Goal: Information Seeking & Learning: Learn about a topic

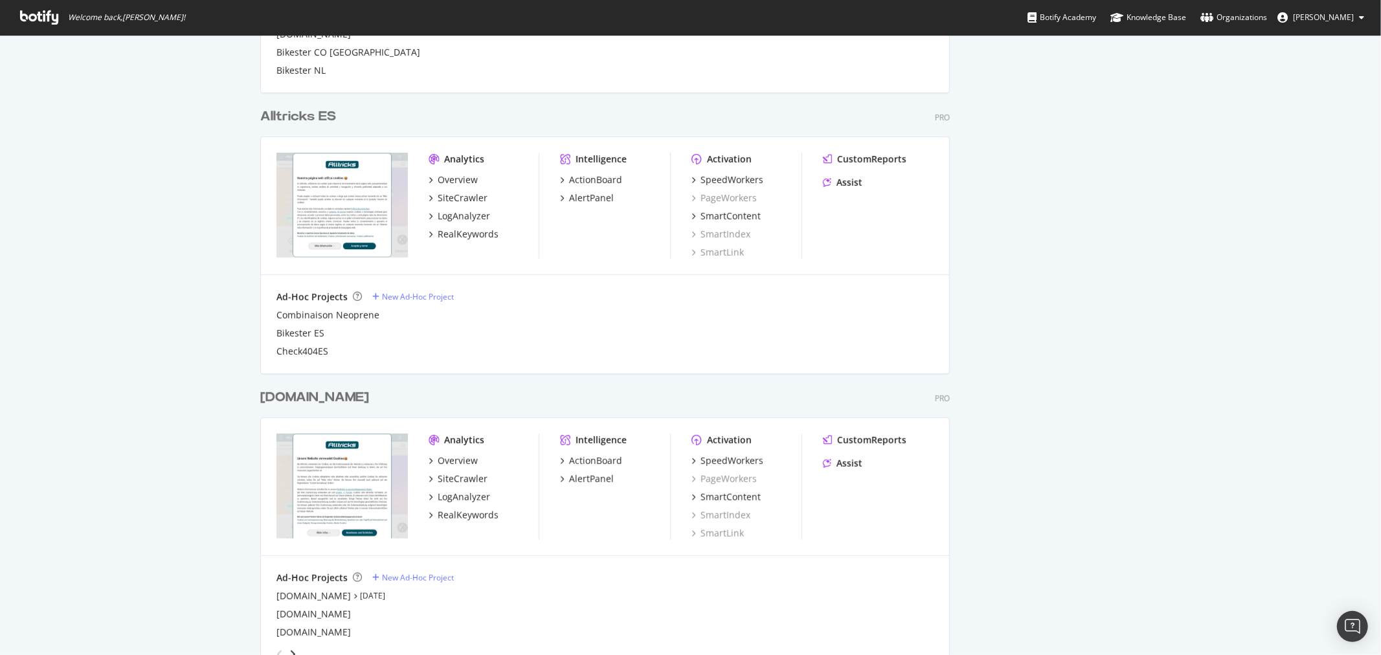
scroll to position [791, 0]
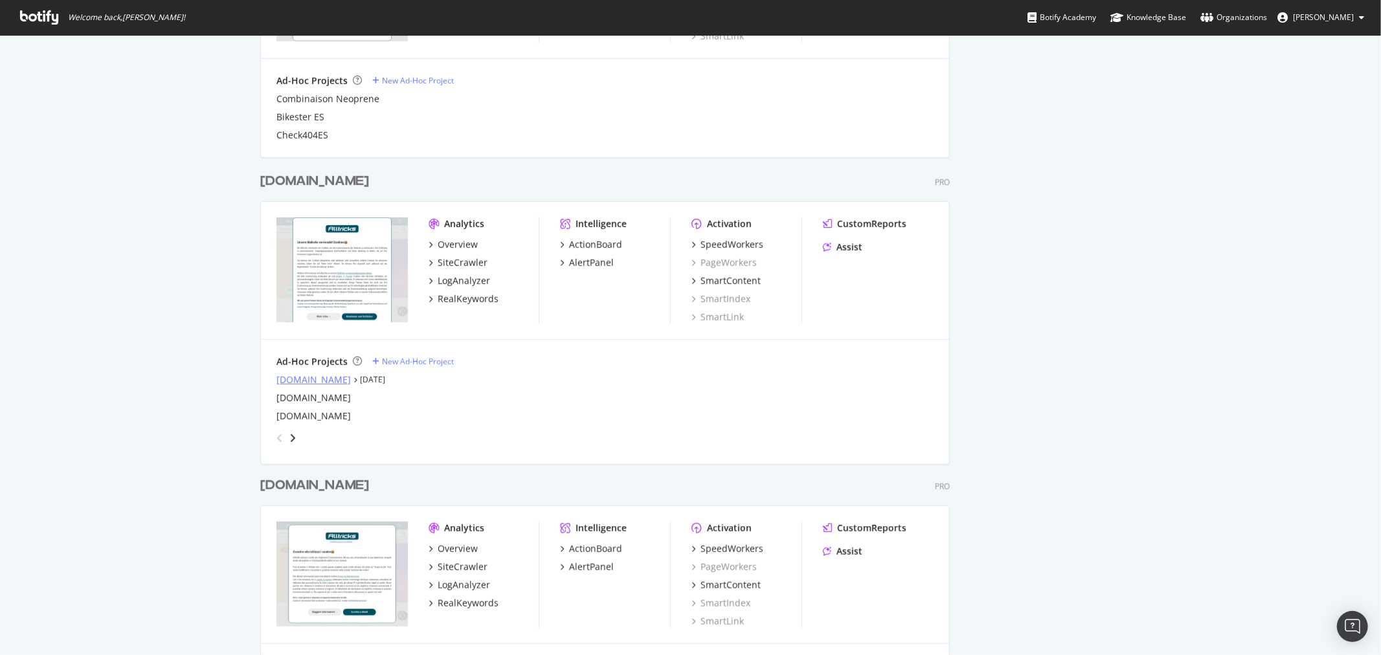
click at [286, 376] on div "[DOMAIN_NAME]" at bounding box center [313, 380] width 74 height 13
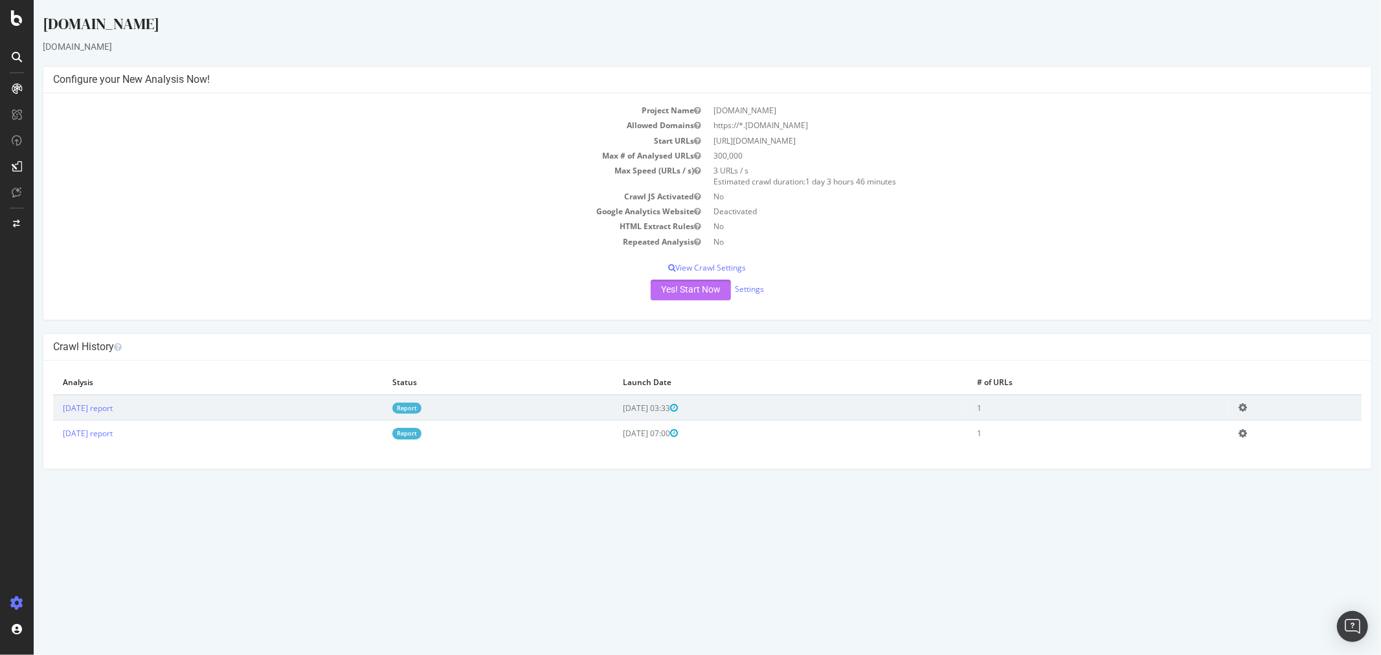
click at [714, 282] on button "Yes! Start Now" at bounding box center [690, 290] width 80 height 21
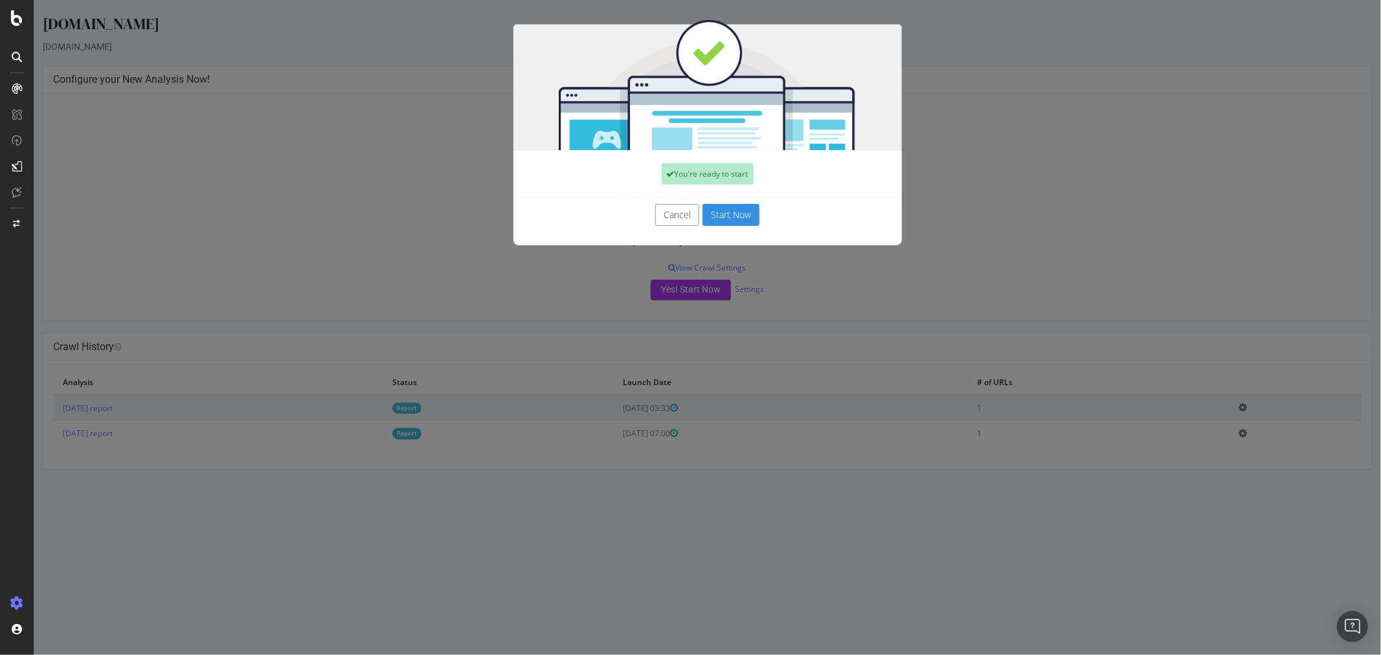
click at [726, 214] on button "Start Now" at bounding box center [730, 215] width 57 height 22
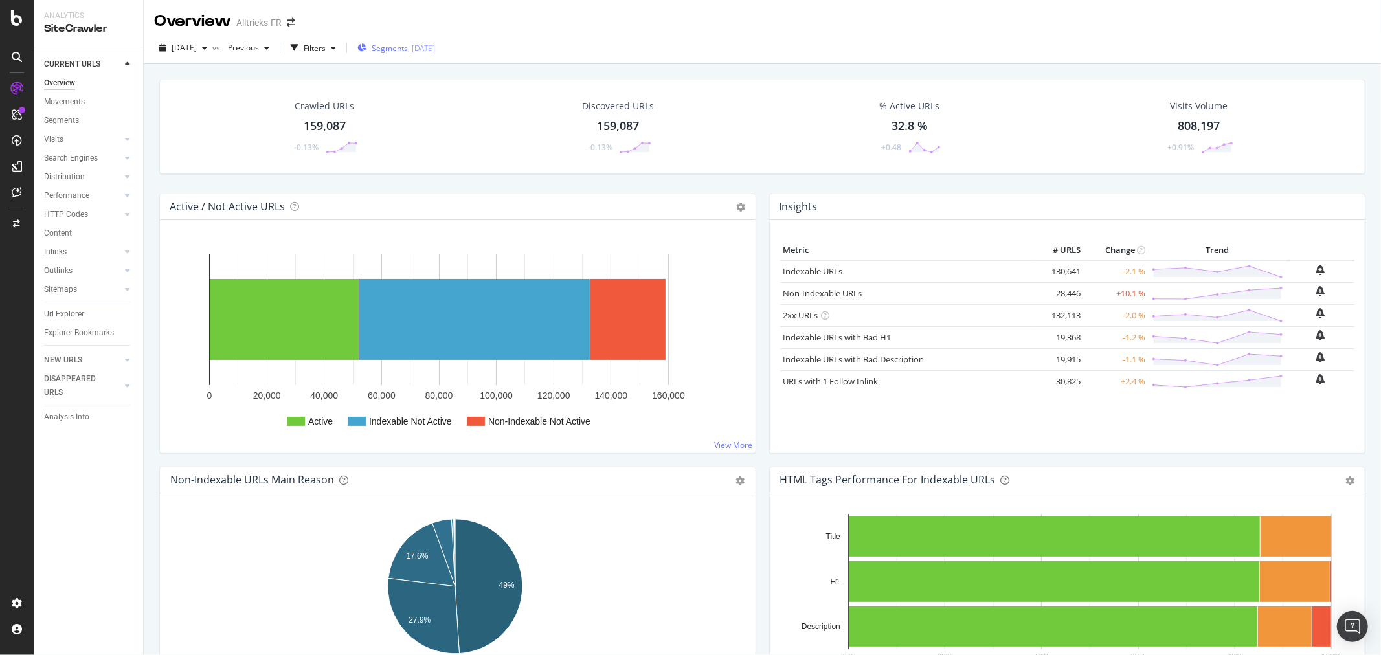
drag, startPoint x: 58, startPoint y: 253, endPoint x: 453, endPoint y: 49, distance: 444.5
click at [58, 253] on div "Inlinks" at bounding box center [55, 252] width 23 height 14
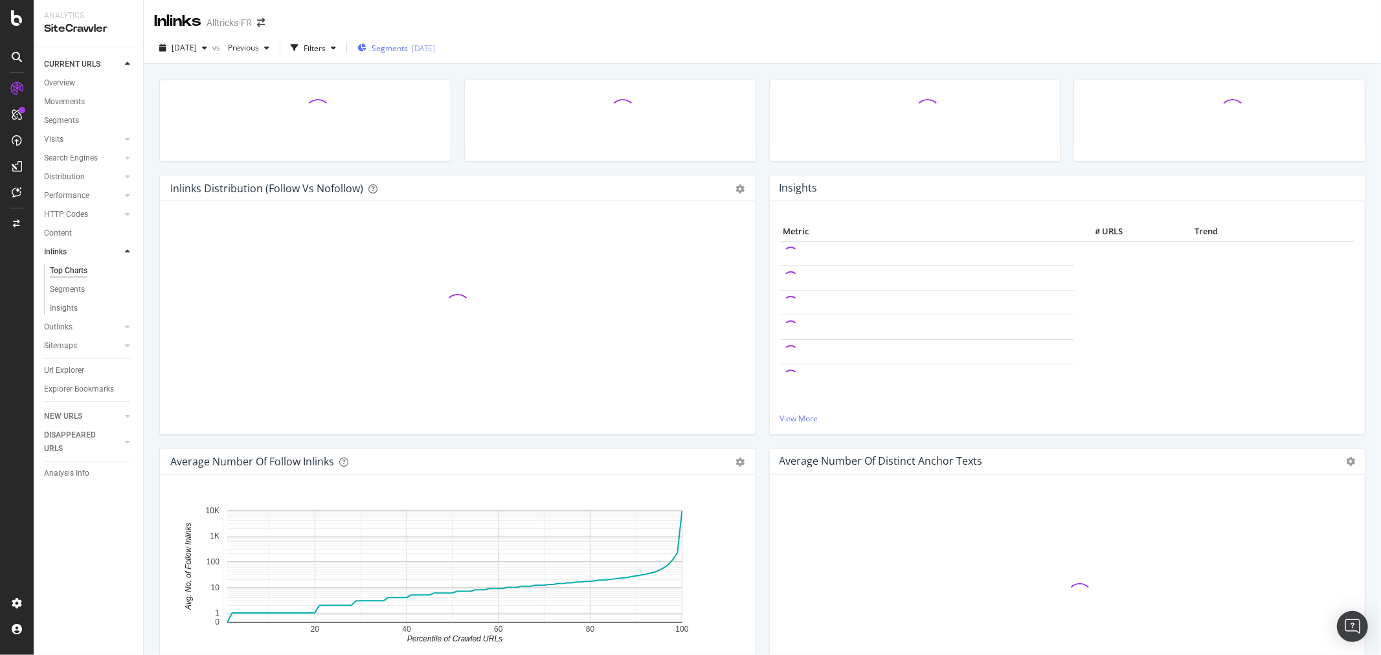
click at [434, 43] on div "Segments 2025-04-15" at bounding box center [396, 48] width 78 height 11
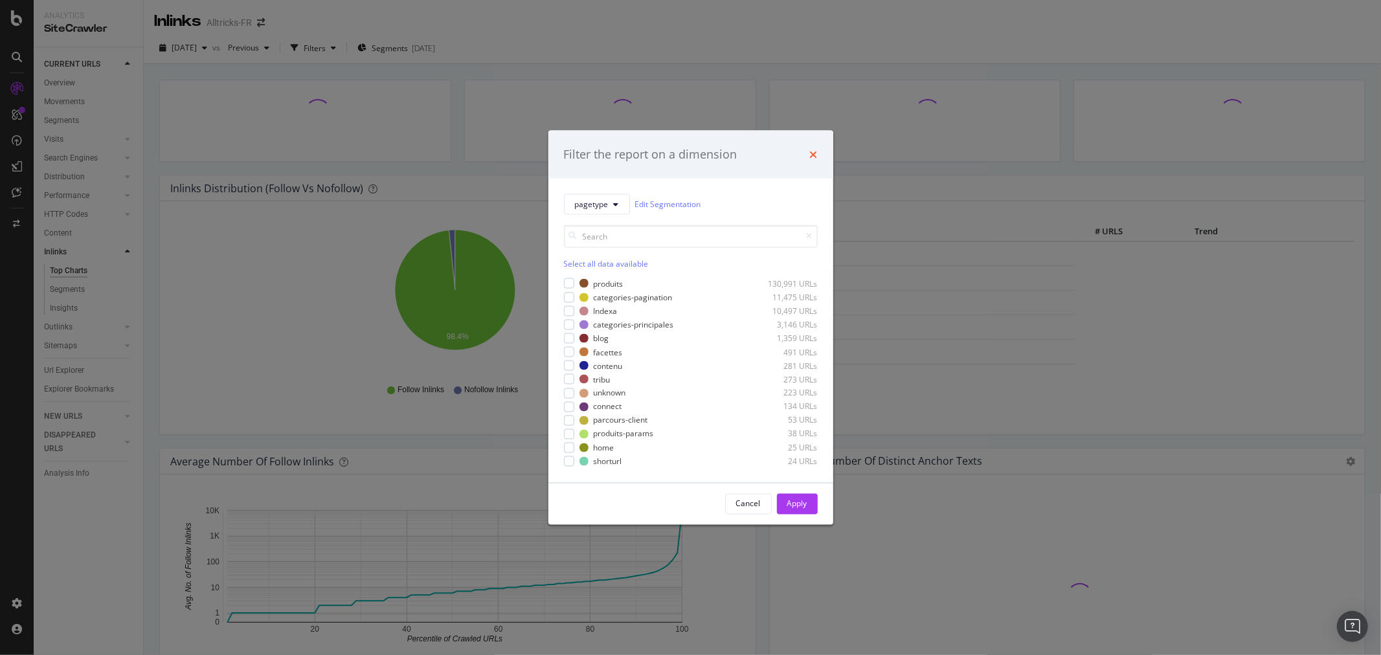
click at [814, 154] on icon "times" at bounding box center [814, 154] width 8 height 10
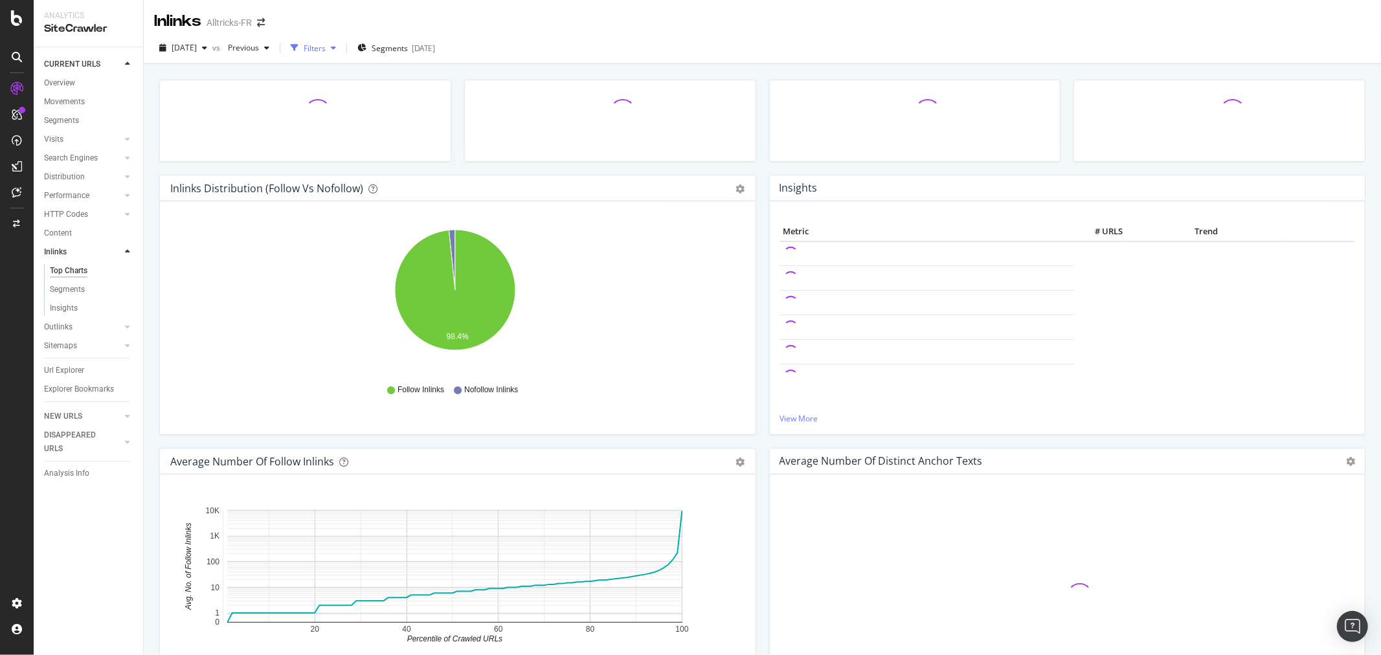
click at [326, 51] on div "Filters" at bounding box center [315, 48] width 22 height 11
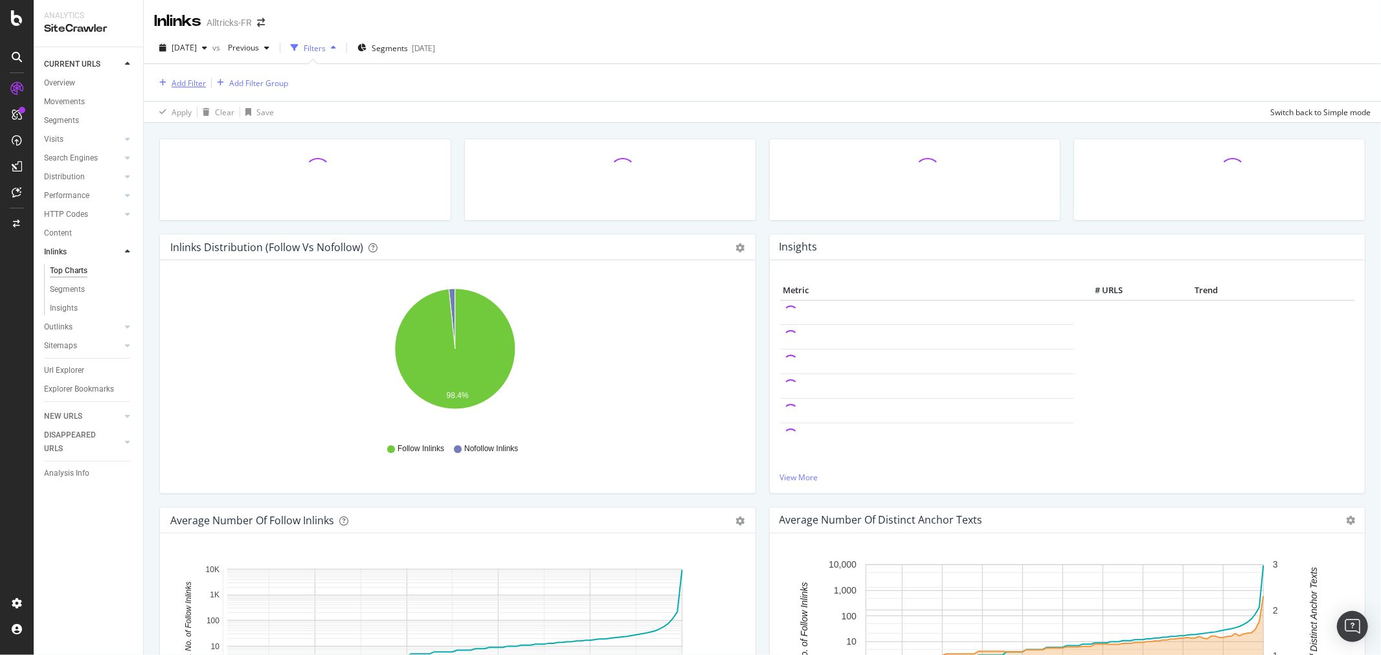
click at [172, 85] on div "Add Filter" at bounding box center [189, 83] width 34 height 11
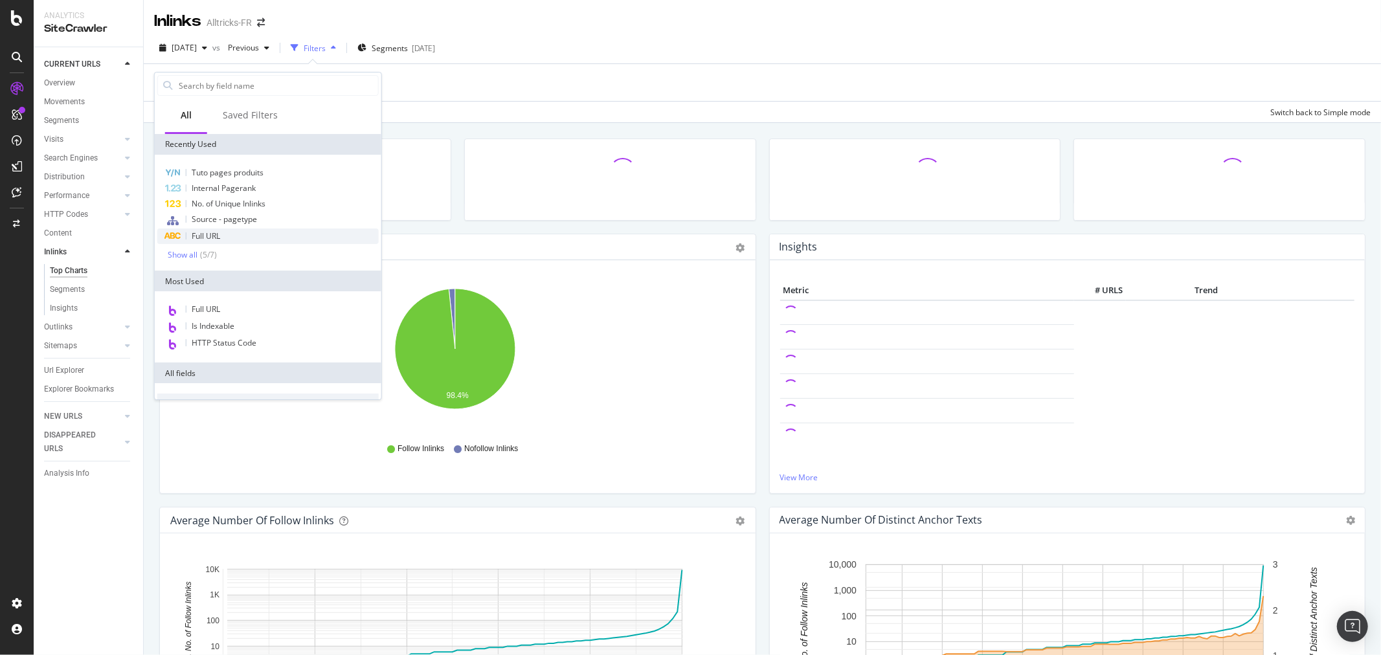
click at [225, 234] on div "Full URL" at bounding box center [267, 237] width 221 height 16
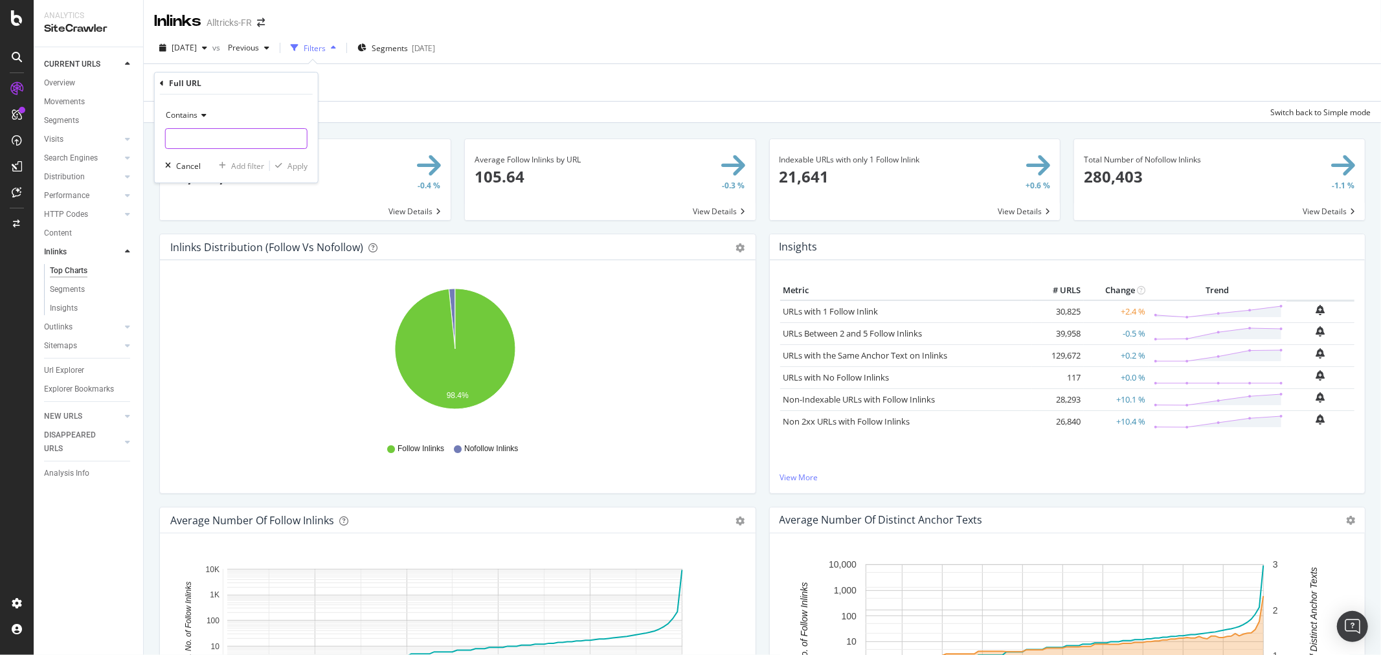
click at [232, 137] on input "text" at bounding box center [236, 138] width 141 height 21
paste input "https://www.alltricks.fr/C-3143206-vestes-pluie"
type input "https://www.alltricks.fr/C-3143206-vestes-pluie"
click at [295, 163] on div "Apply" at bounding box center [297, 166] width 20 height 11
